Goal: Information Seeking & Learning: Learn about a topic

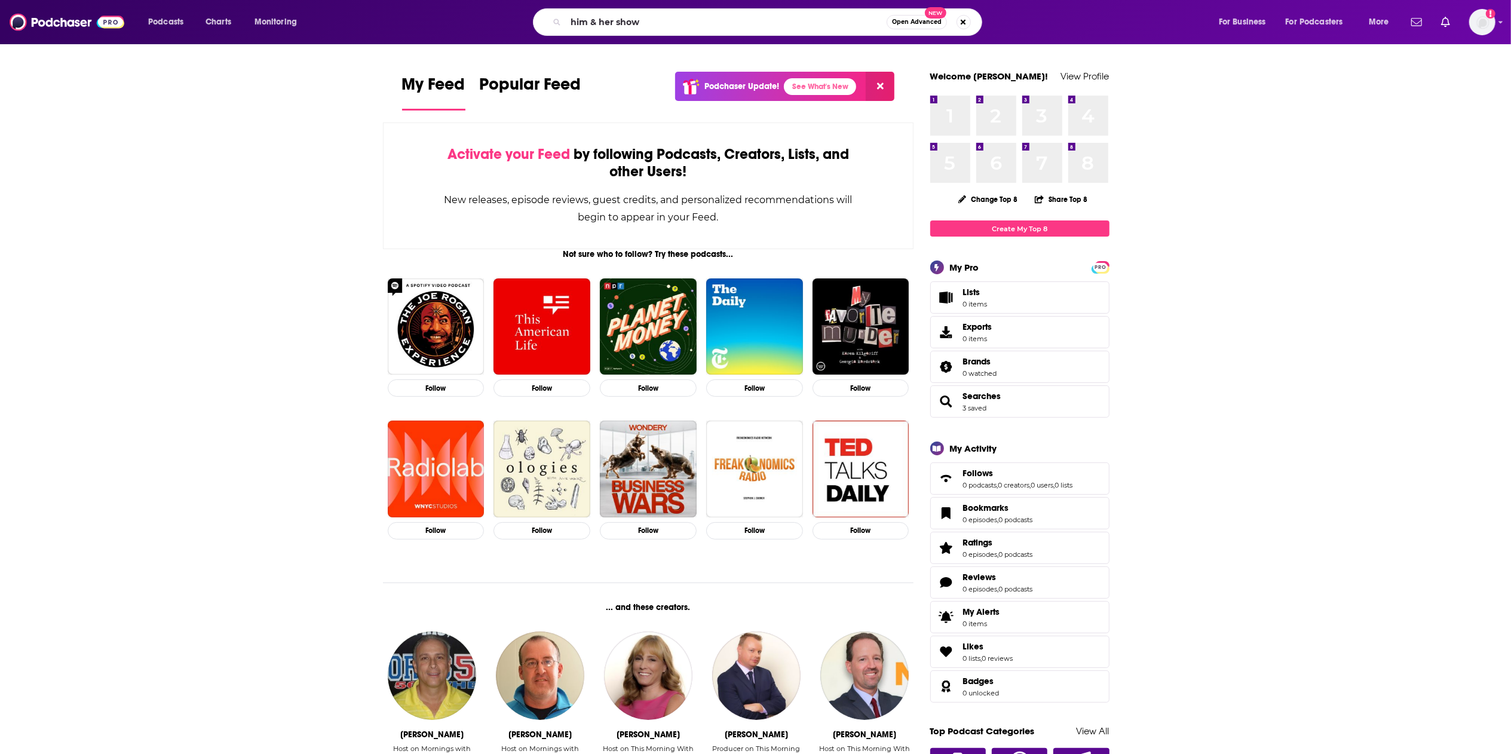
type input "him & her show"
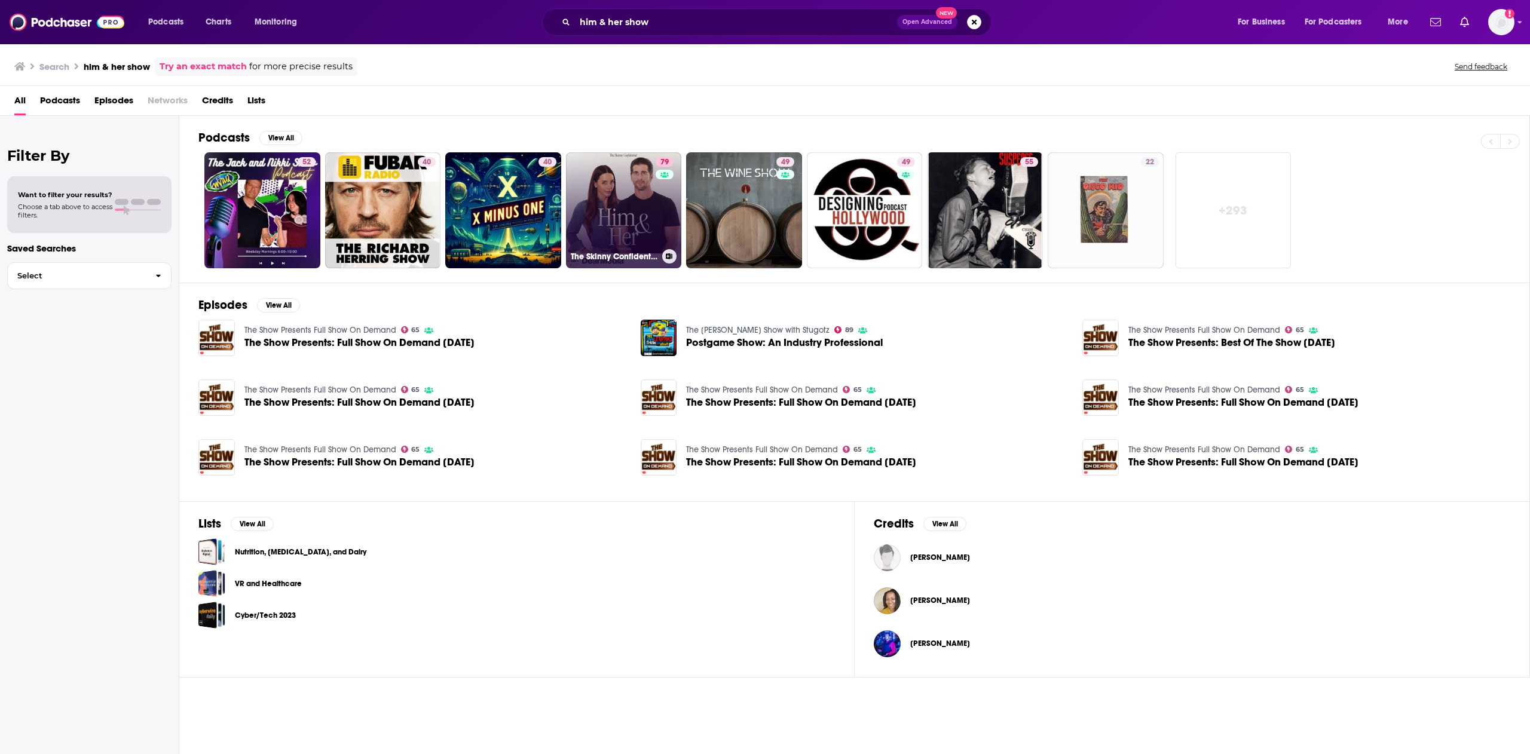
click at [632, 222] on link "79 The Skinny Confidential Him & Her Show" at bounding box center [624, 210] width 116 height 116
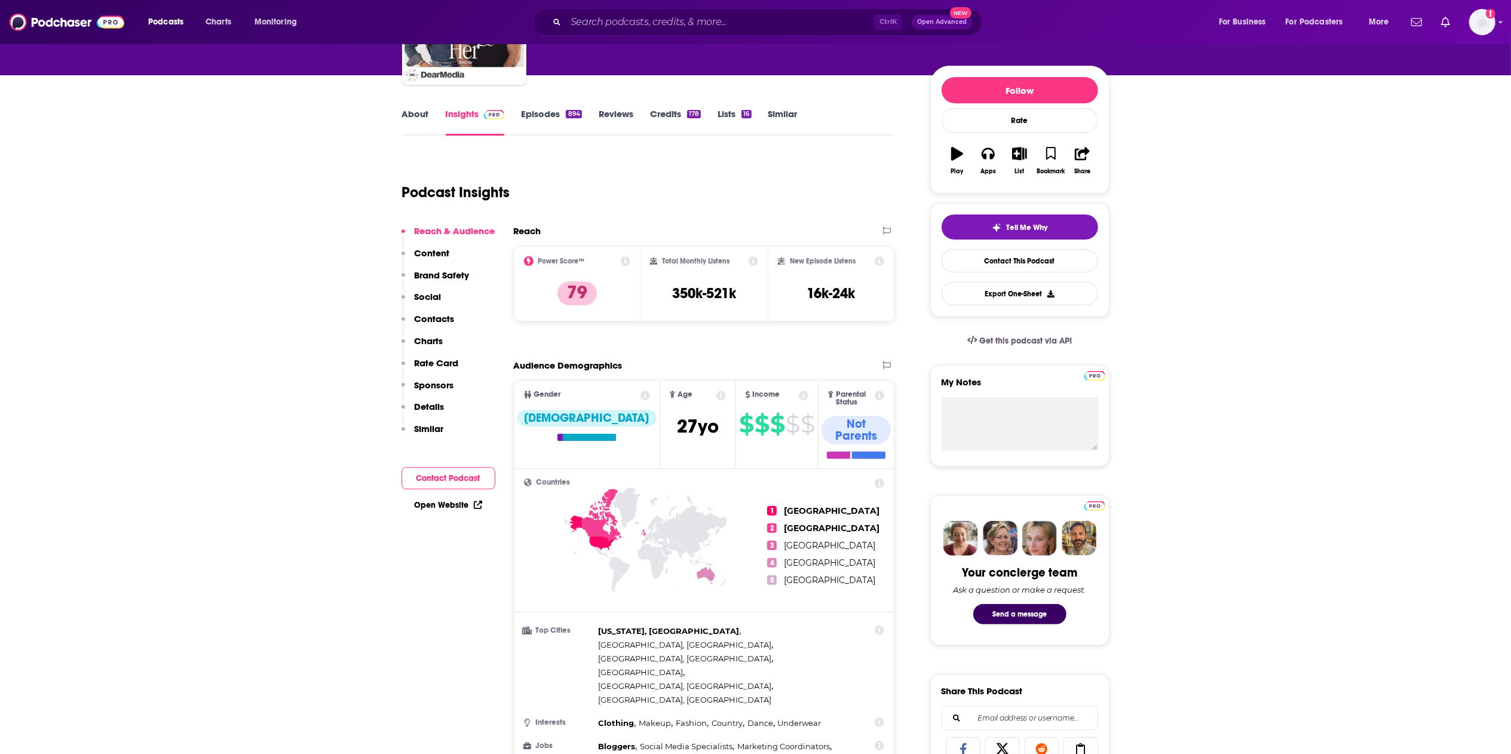
scroll to position [239, 0]
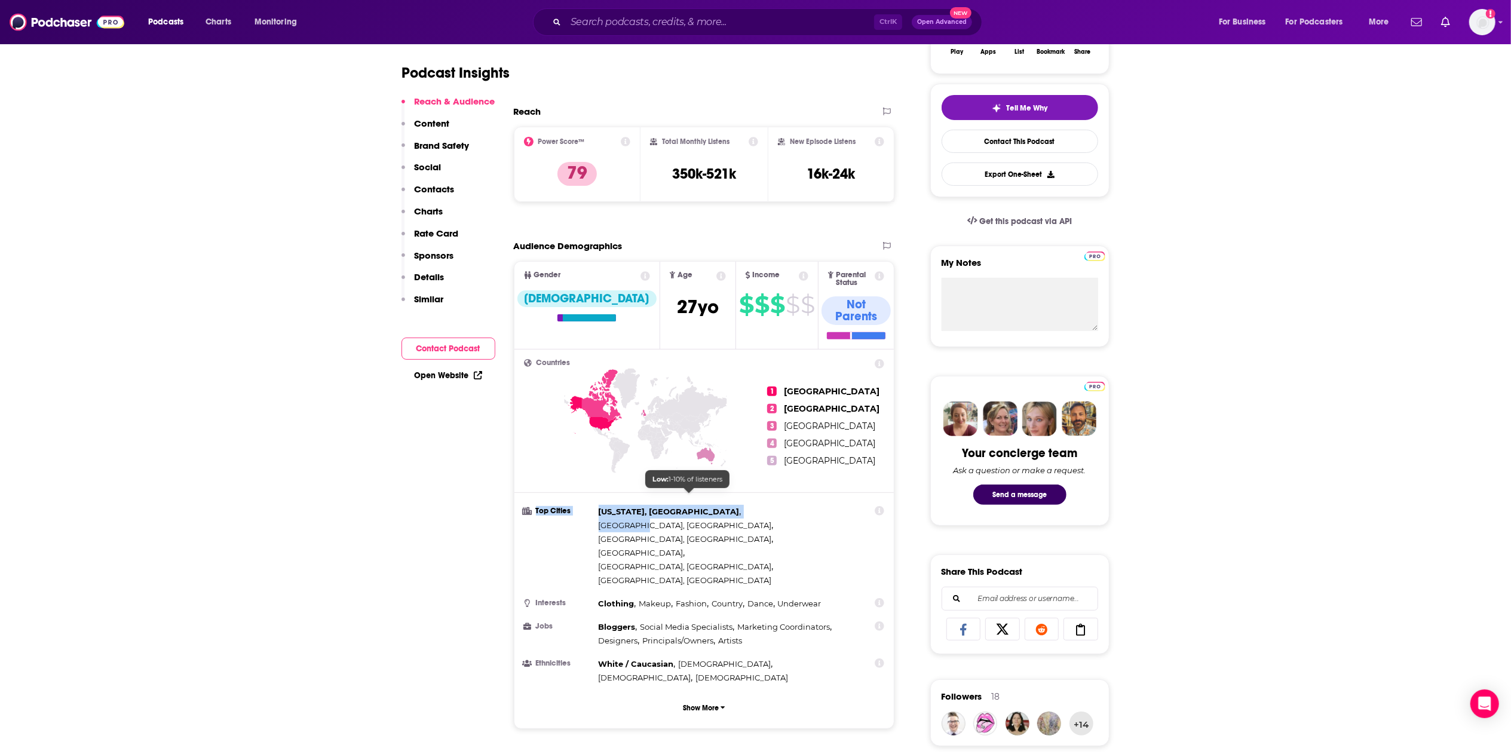
drag, startPoint x: 593, startPoint y: 494, endPoint x: 699, endPoint y: 508, distance: 106.7
click at [699, 508] on li "Top Cities [US_STATE], [GEOGRAPHIC_DATA] , [GEOGRAPHIC_DATA], [GEOGRAPHIC_DATA]…" at bounding box center [704, 546] width 361 height 82
click at [703, 509] on div "[US_STATE], [GEOGRAPHIC_DATA] , [GEOGRAPHIC_DATA], [GEOGRAPHIC_DATA] , [GEOGRAP…" at bounding box center [726, 546] width 255 height 82
drag, startPoint x: 710, startPoint y: 509, endPoint x: 609, endPoint y: 495, distance: 102.0
click at [609, 505] on div "[US_STATE], [GEOGRAPHIC_DATA] , [GEOGRAPHIC_DATA], [GEOGRAPHIC_DATA] , [GEOGRAP…" at bounding box center [726, 546] width 255 height 82
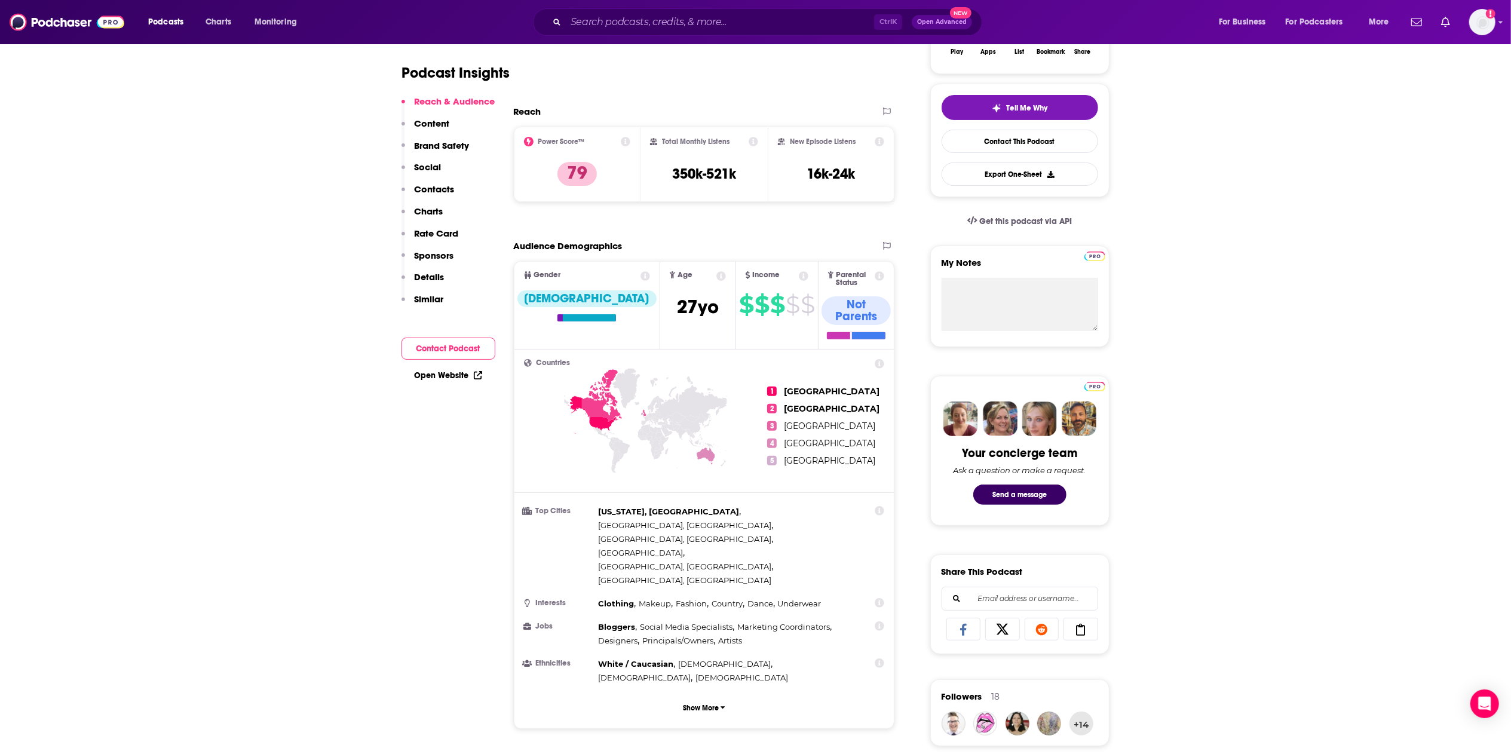
click at [689, 575] on span "[GEOGRAPHIC_DATA], [GEOGRAPHIC_DATA]" at bounding box center [685, 580] width 173 height 10
